Goal: Check status: Check status

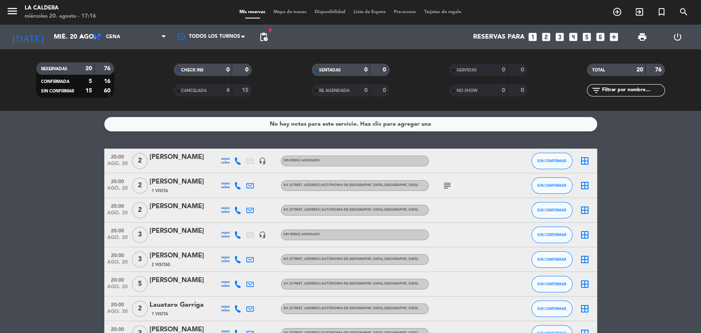
click at [265, 31] on span "pending_actions" at bounding box center [263, 37] width 16 height 16
click at [259, 41] on span "pending_actions" at bounding box center [264, 37] width 10 height 10
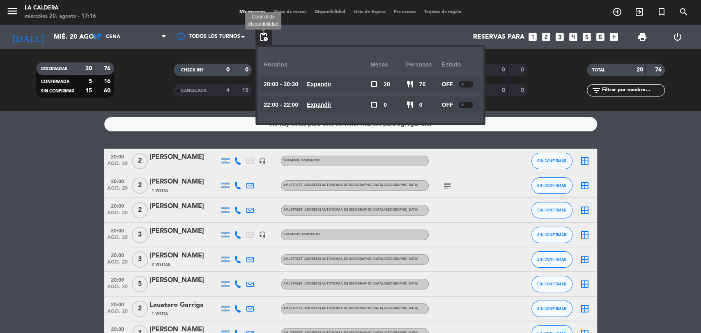
click at [260, 40] on span "pending_actions" at bounding box center [264, 37] width 10 height 10
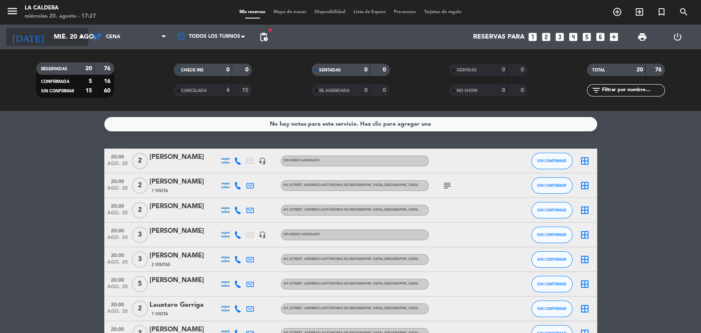
click at [77, 39] on icon "arrow_drop_down" at bounding box center [81, 37] width 10 height 10
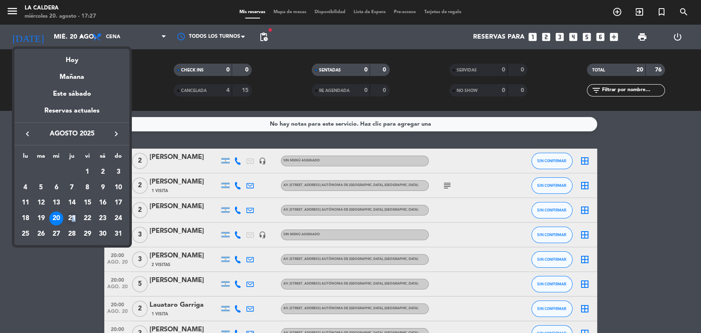
click at [73, 217] on div "21" at bounding box center [72, 219] width 14 height 14
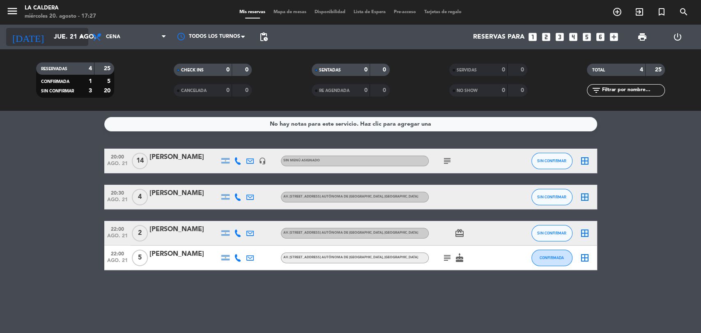
click at [85, 40] on icon "arrow_drop_down" at bounding box center [81, 37] width 10 height 10
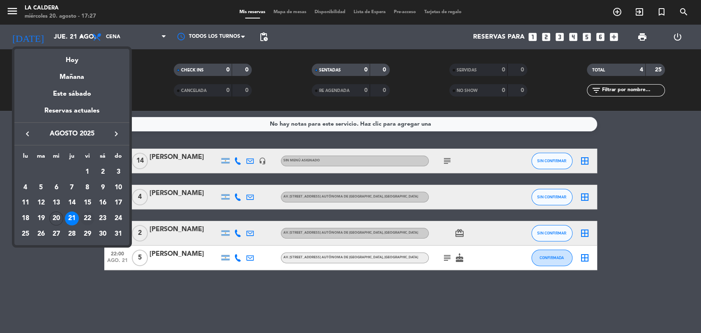
click at [87, 216] on div "22" at bounding box center [88, 219] width 14 height 14
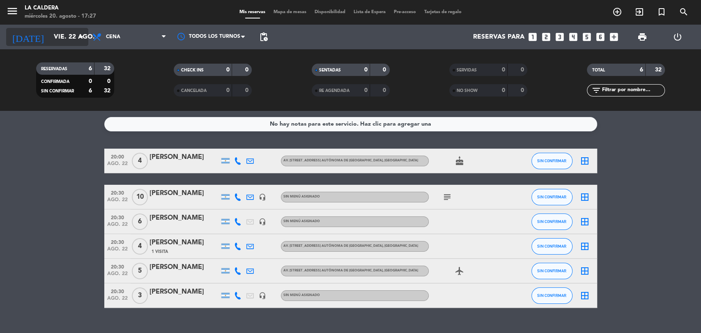
click at [76, 40] on icon "arrow_drop_down" at bounding box center [81, 37] width 10 height 10
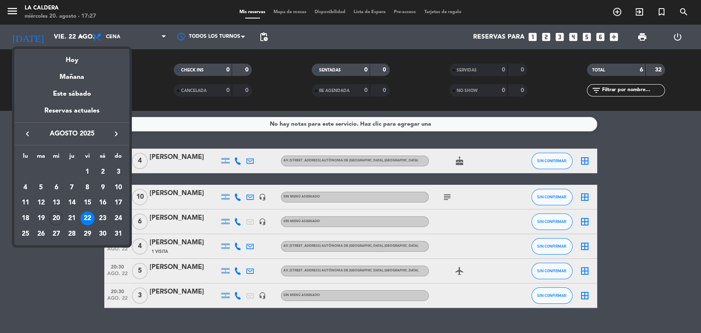
click at [103, 219] on div "23" at bounding box center [103, 219] width 14 height 14
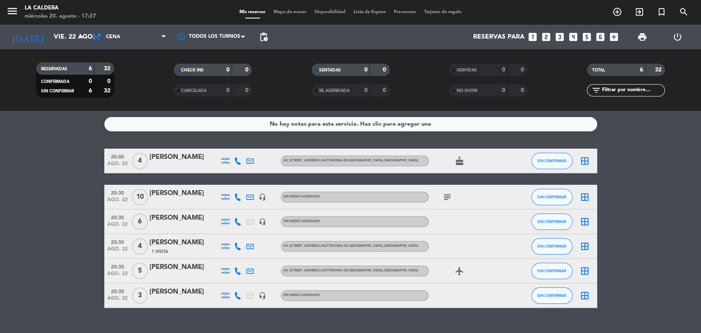
type input "sáb. 23 ago."
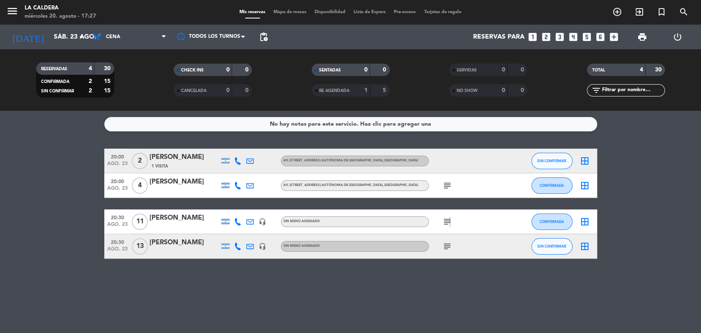
click at [449, 222] on icon "subject" at bounding box center [447, 222] width 10 height 10
click at [445, 251] on icon "subject" at bounding box center [447, 247] width 10 height 10
click at [446, 246] on icon "subject" at bounding box center [447, 247] width 10 height 10
